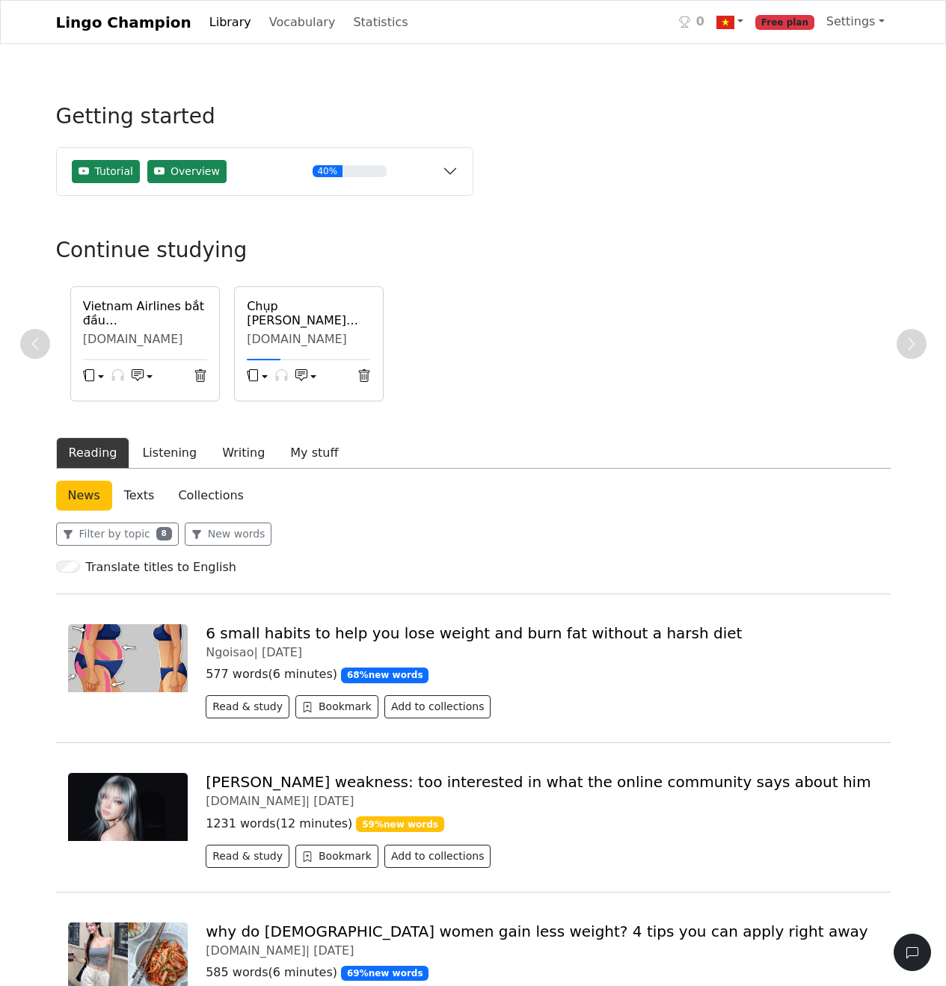
click at [289, 320] on h6 "Chụp [PERSON_NAME] "nóng" trong tiệm photobooth" at bounding box center [309, 313] width 124 height 28
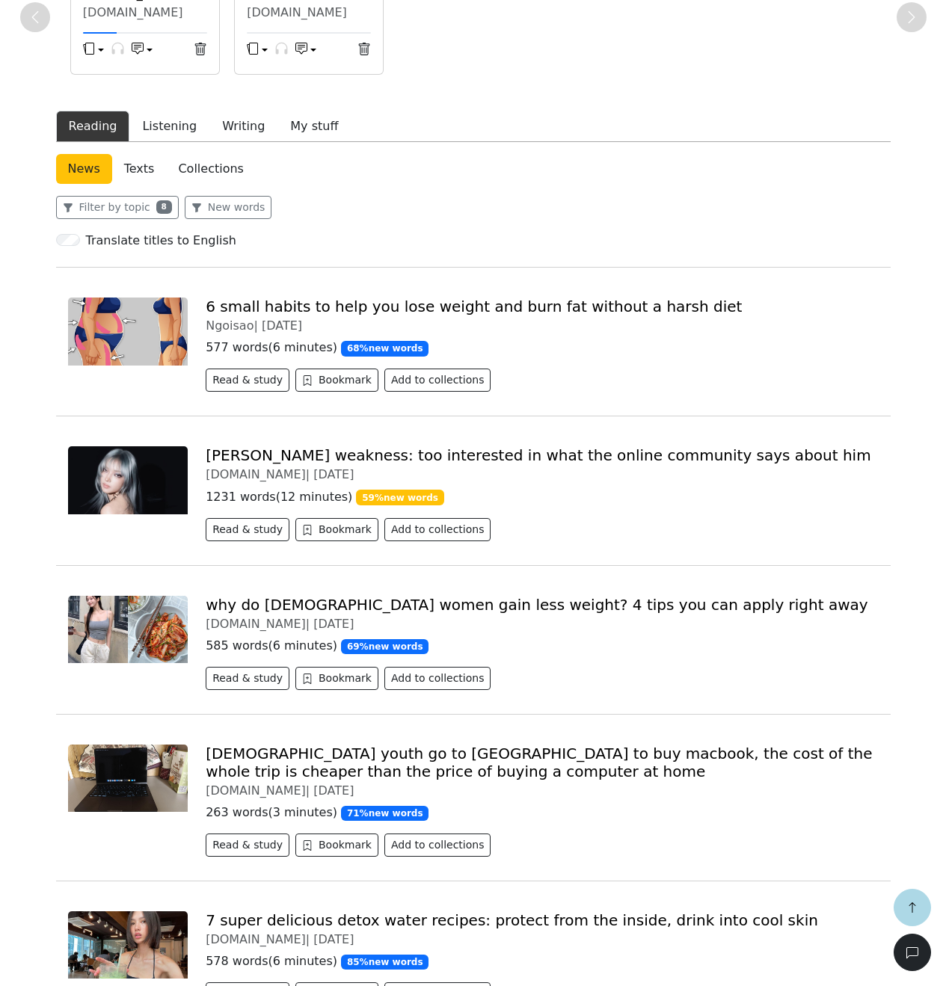
scroll to position [319, 0]
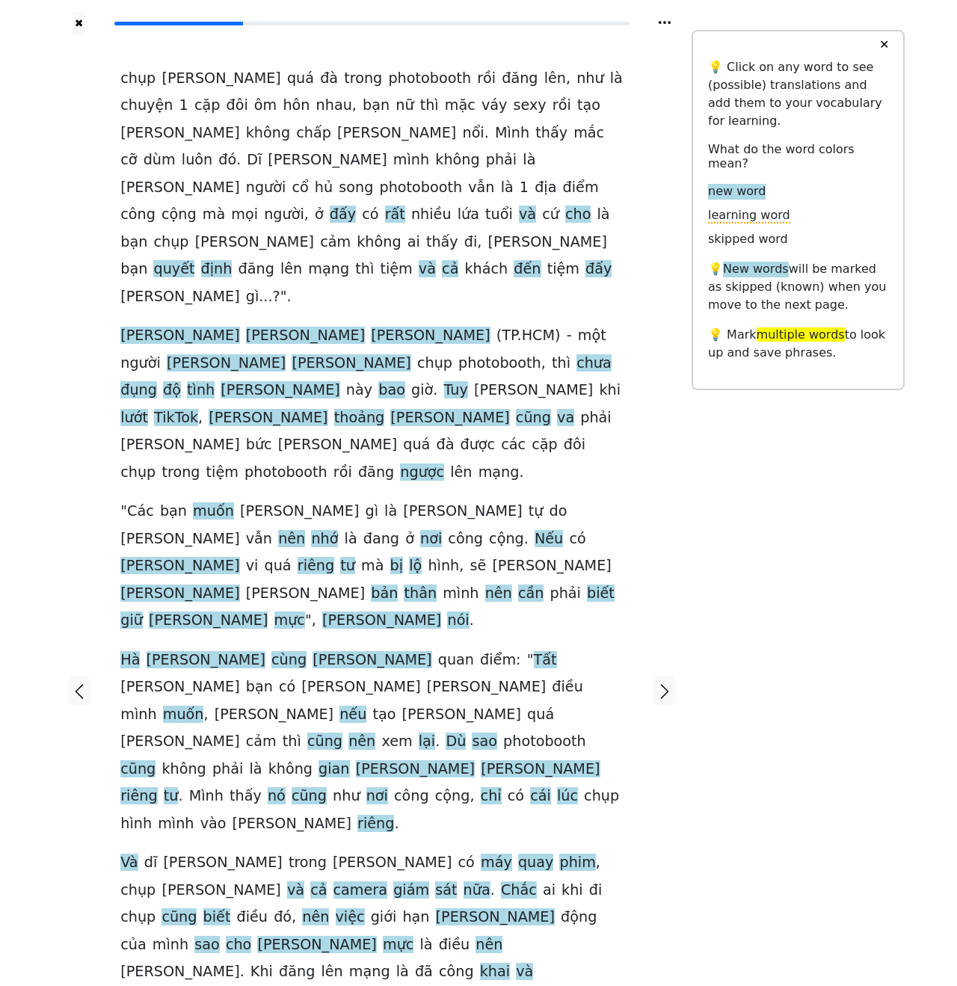
click at [887, 43] on button "✕" at bounding box center [884, 44] width 28 height 27
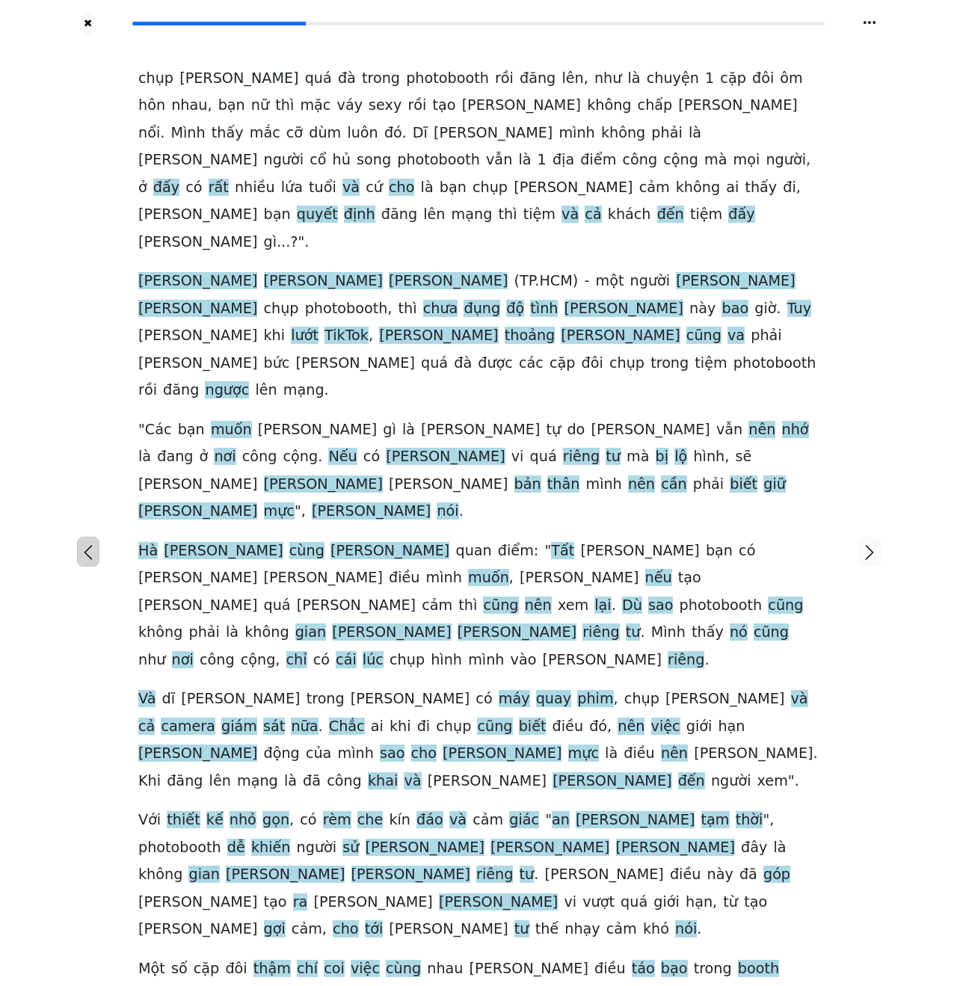
click at [81, 543] on icon "button" at bounding box center [88, 552] width 18 height 18
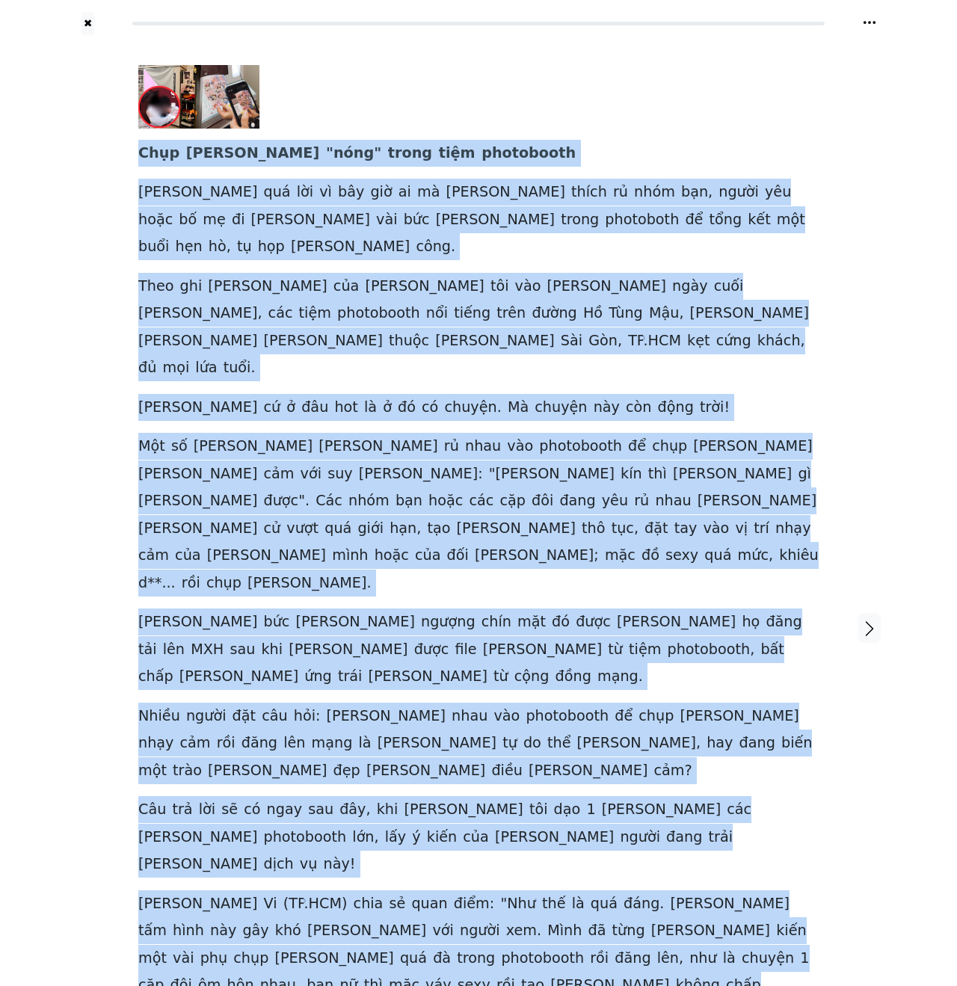
drag, startPoint x: 136, startPoint y: 149, endPoint x: 763, endPoint y: 823, distance: 920.9
click at [763, 823] on div "Chụp [PERSON_NAME] " nóng " trong tiệm photobooth Chẳng quá lời vì bây giờ ai m…" at bounding box center [478, 628] width 710 height 1186
copy div "Lore ips " dolo " sitam cons adipiscing Elits doe tem in utl etd ma al enima mi…"
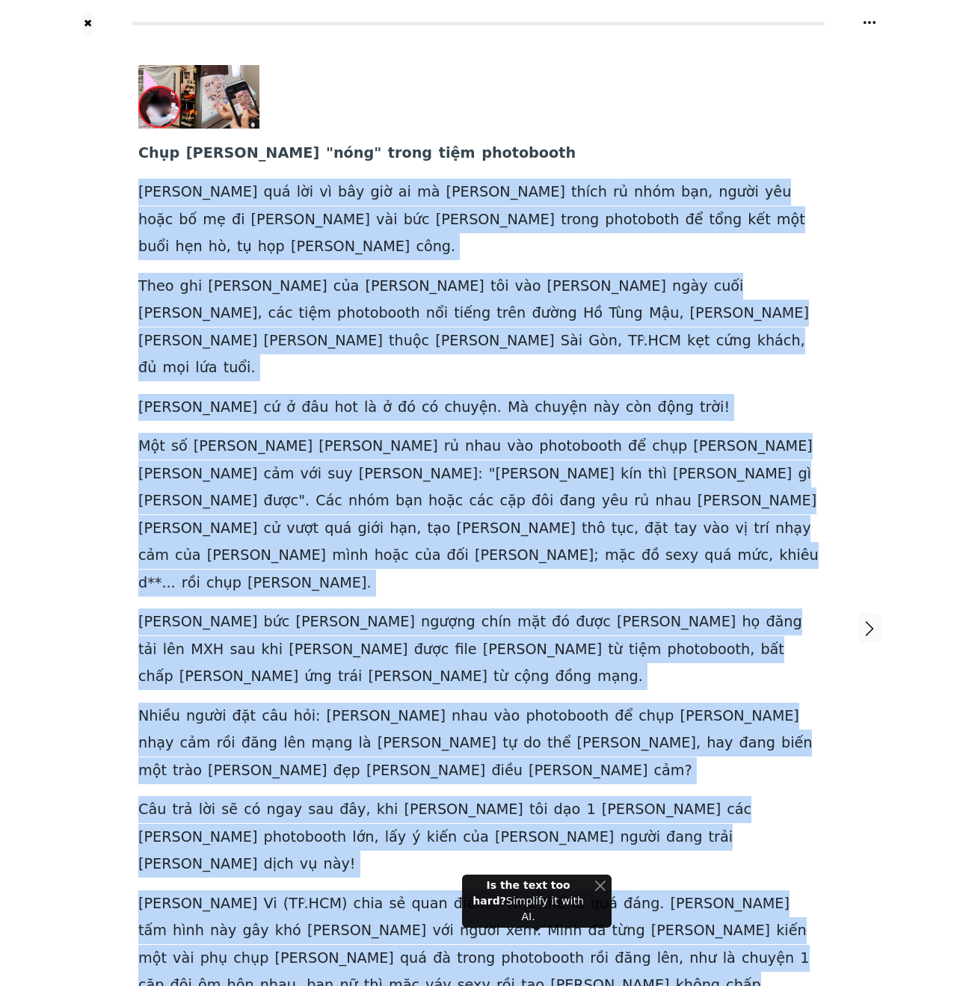
drag, startPoint x: 135, startPoint y: 188, endPoint x: 728, endPoint y: 809, distance: 858.6
click at [795, 833] on div "Chụp [PERSON_NAME] " nóng " trong tiệm photobooth Chẳng quá lời vì bây giờ ai m…" at bounding box center [478, 628] width 710 height 1186
drag, startPoint x: 773, startPoint y: 828, endPoint x: 141, endPoint y: 191, distance: 897.0
click at [141, 191] on div "Chụp [PERSON_NAME] " nóng " trong tiệm photobooth Chẳng quá lời vì bây giờ ai m…" at bounding box center [478, 600] width 680 height 1070
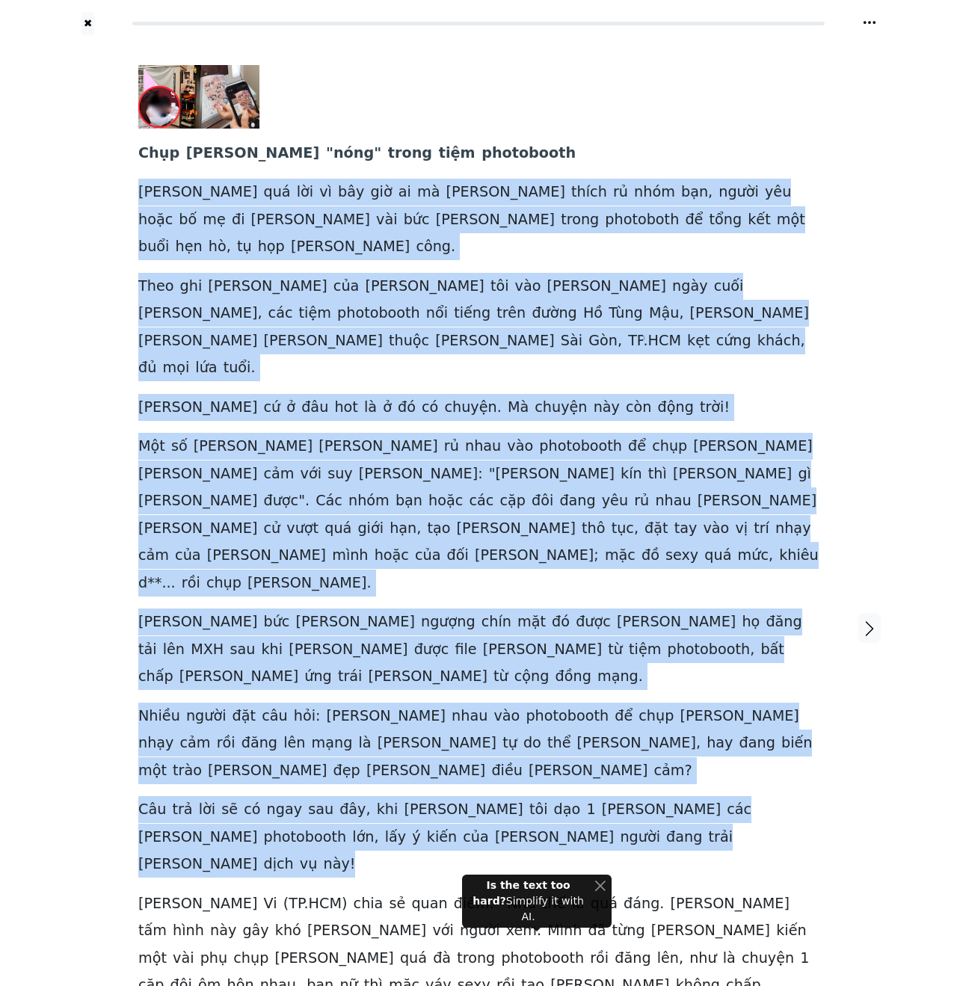
drag, startPoint x: 134, startPoint y: 190, endPoint x: 611, endPoint y: 632, distance: 651.1
click at [611, 632] on div "Chụp [PERSON_NAME] " nóng " trong tiệm photobooth Chẳng quá lời vì bây giờ ai m…" at bounding box center [478, 628] width 710 height 1186
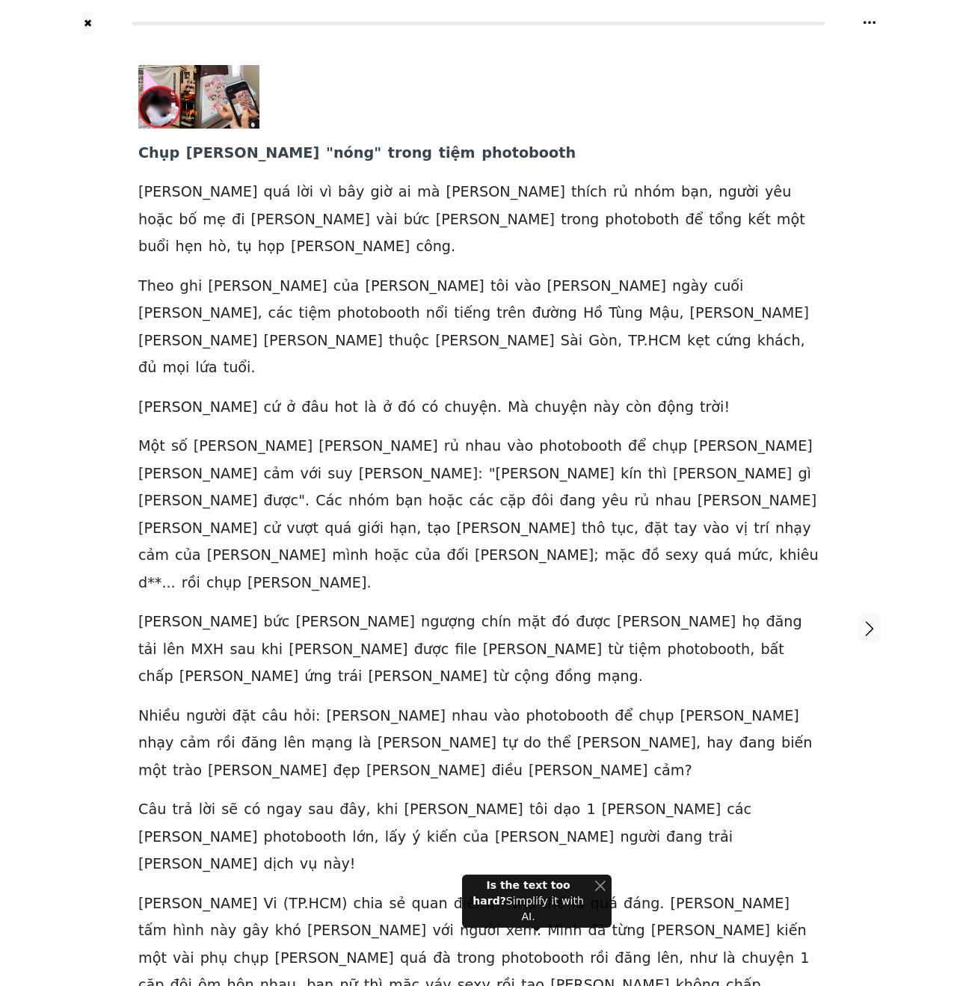
click at [868, 17] on icon at bounding box center [869, 22] width 15 height 15
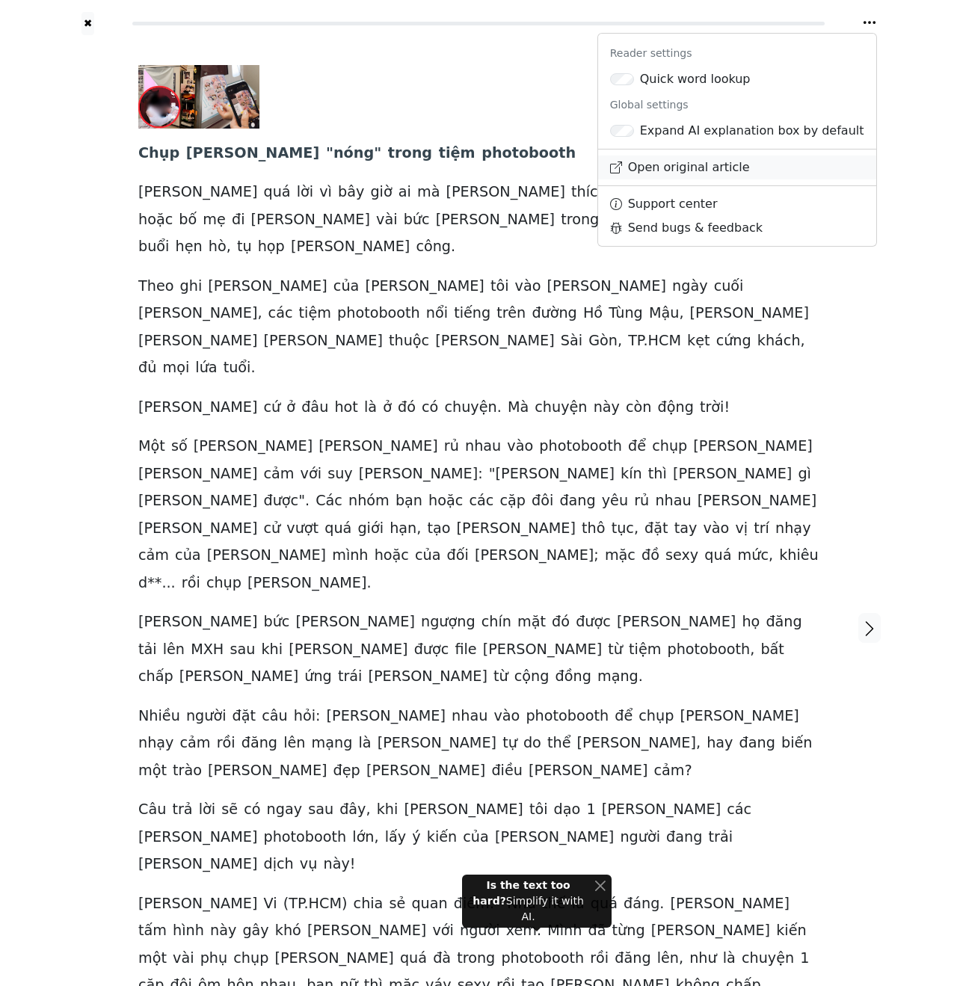
click at [719, 167] on link "Open original article" at bounding box center [737, 167] width 278 height 24
click at [912, 36] on div "✖ Reader settings Quick word lookup Global settings Expand AI explanation box b…" at bounding box center [478, 637] width 957 height 1275
